Goal: Obtain resource: Obtain resource

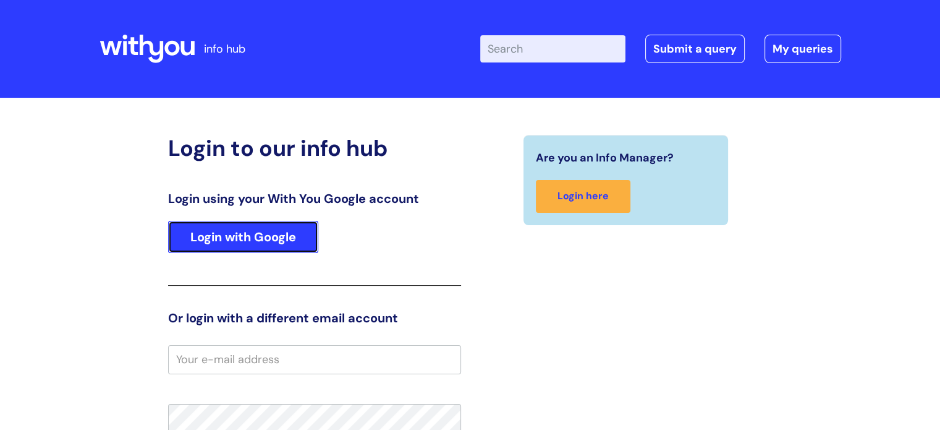
click at [236, 239] on link "Login with Google" at bounding box center [243, 237] width 150 height 32
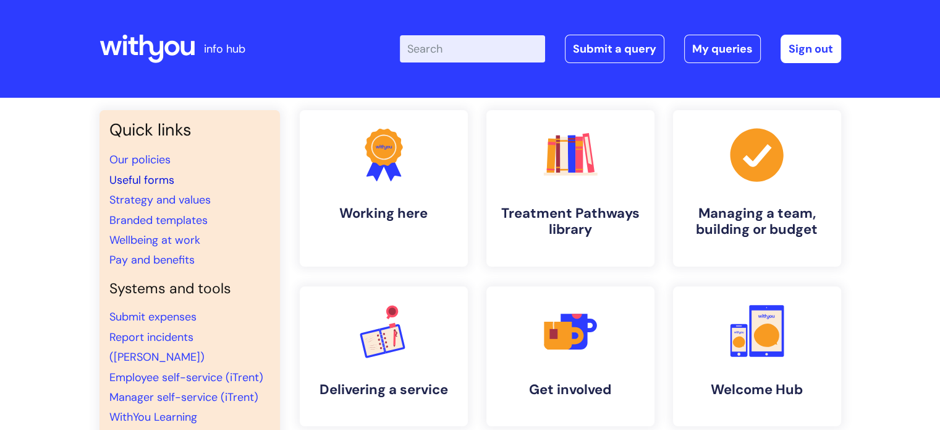
click at [148, 176] on link "Useful forms" at bounding box center [141, 180] width 65 height 15
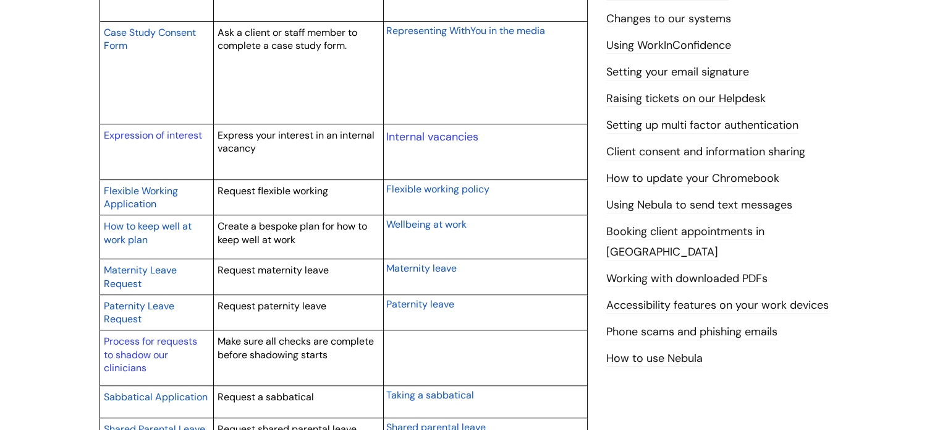
scroll to position [523, 0]
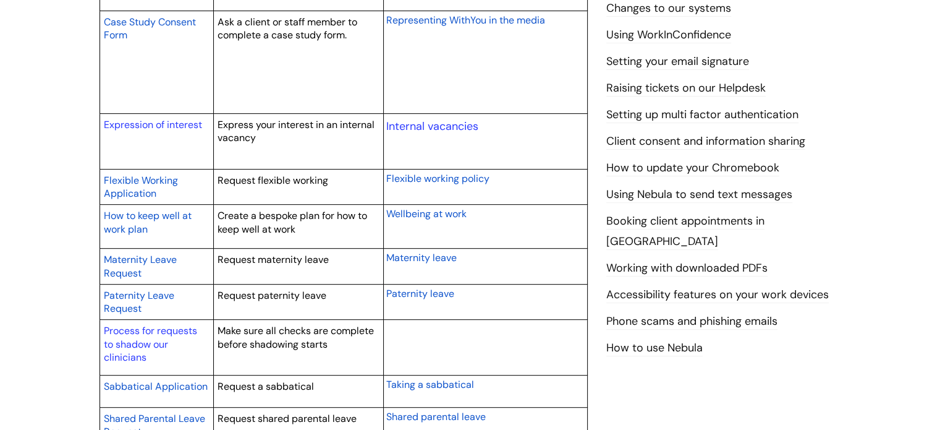
click at [121, 181] on span "Flexible Working Application" at bounding box center [141, 187] width 74 height 27
